Goal: Task Accomplishment & Management: Manage account settings

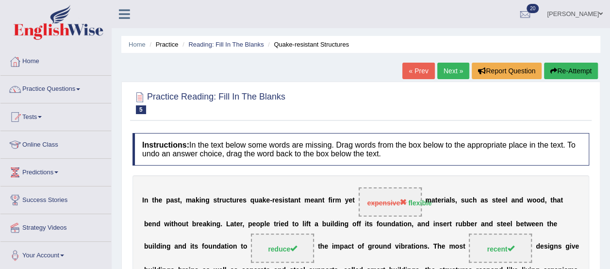
click at [37, 60] on link "Home" at bounding box center [55, 60] width 111 height 24
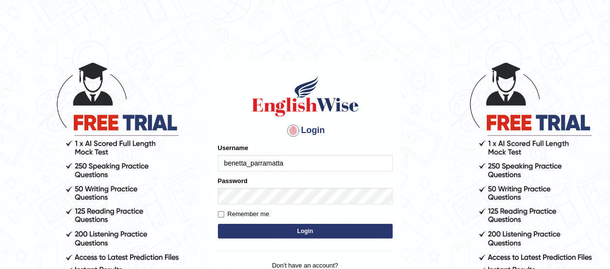
click at [253, 229] on button "Login" at bounding box center [305, 231] width 175 height 15
